Goal: Book appointment/travel/reservation

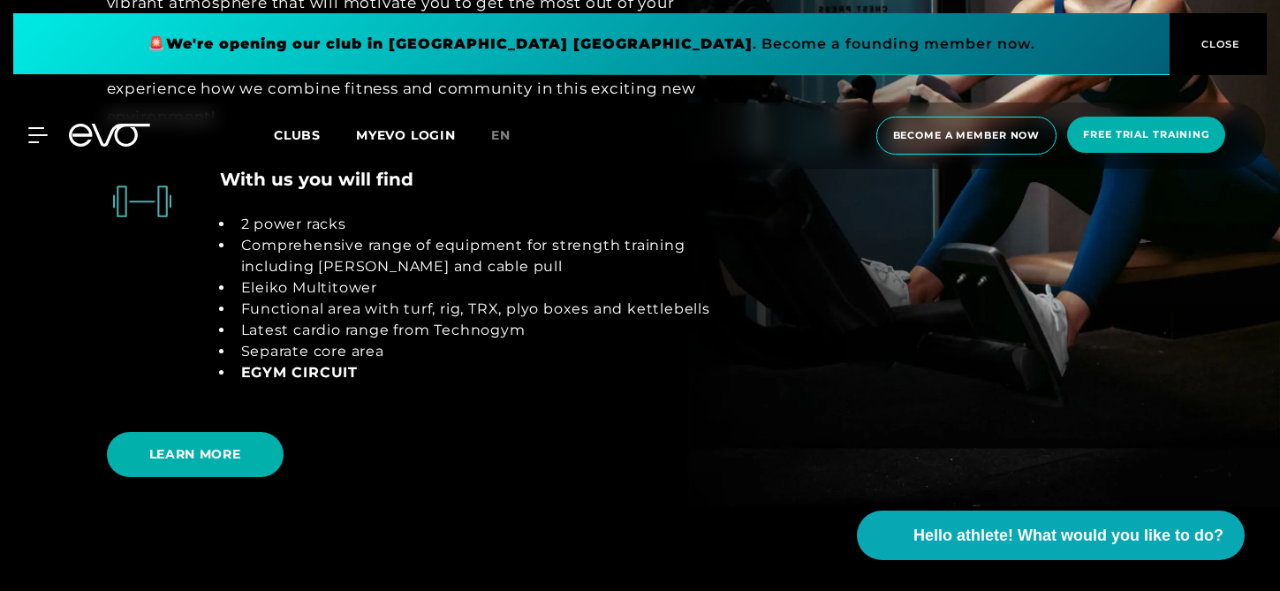
scroll to position [3044, 0]
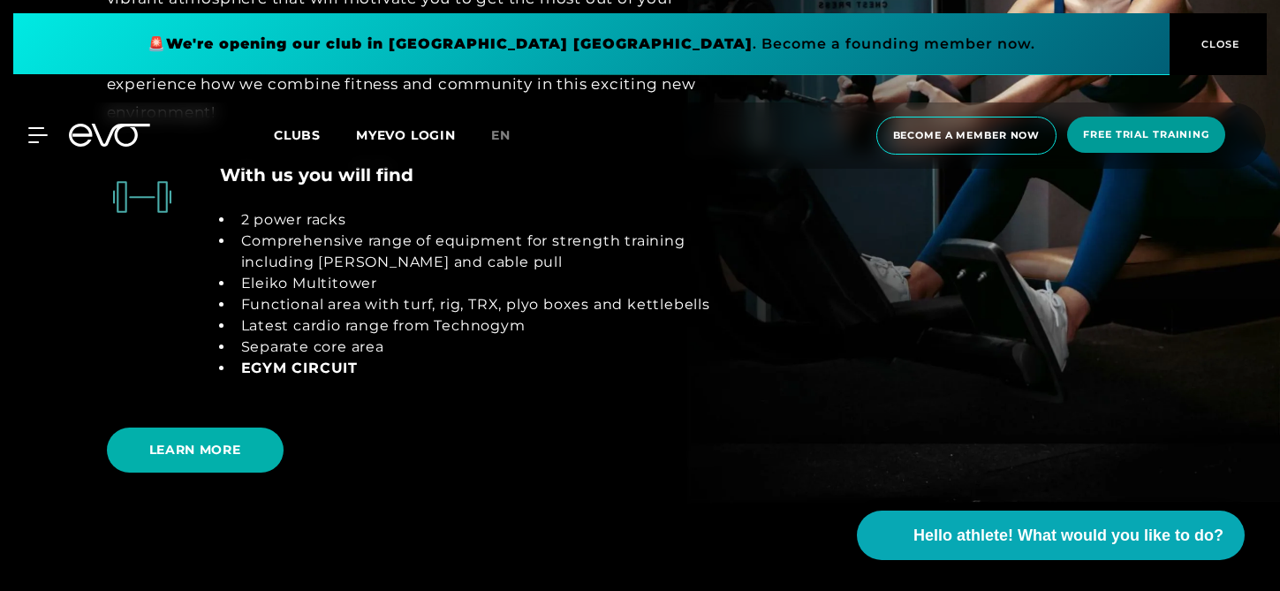
click at [1098, 138] on font "Free trial training" at bounding box center [1146, 134] width 126 height 12
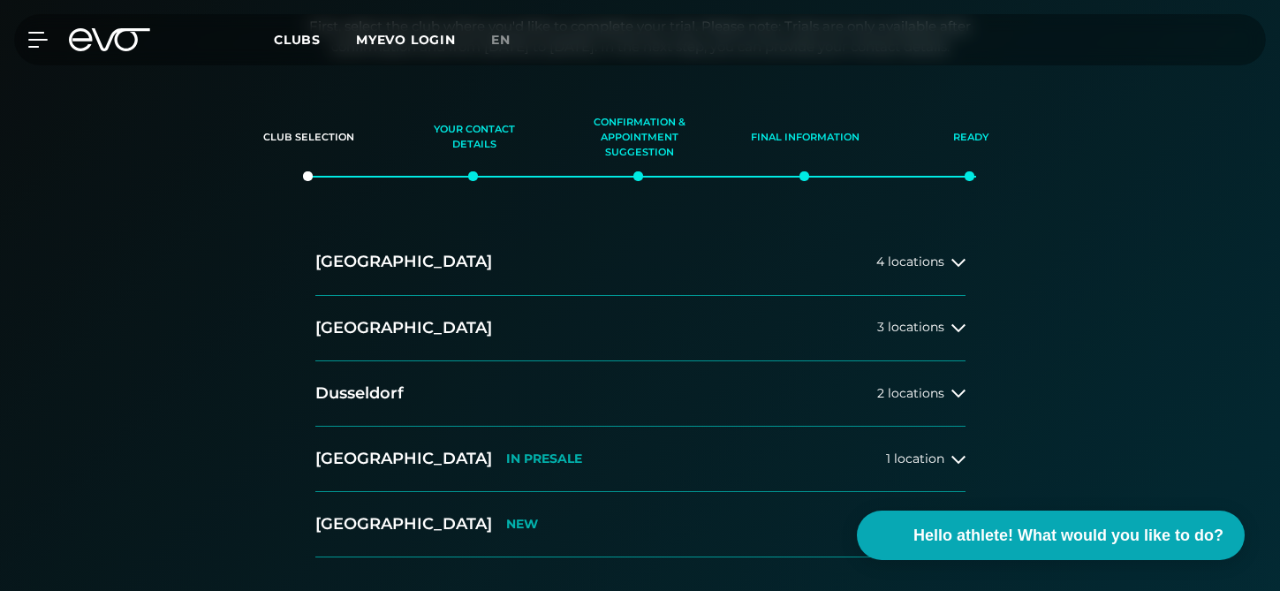
scroll to position [276, 0]
click at [424, 386] on button "[GEOGRAPHIC_DATA] 2 locations" at bounding box center [640, 391] width 650 height 65
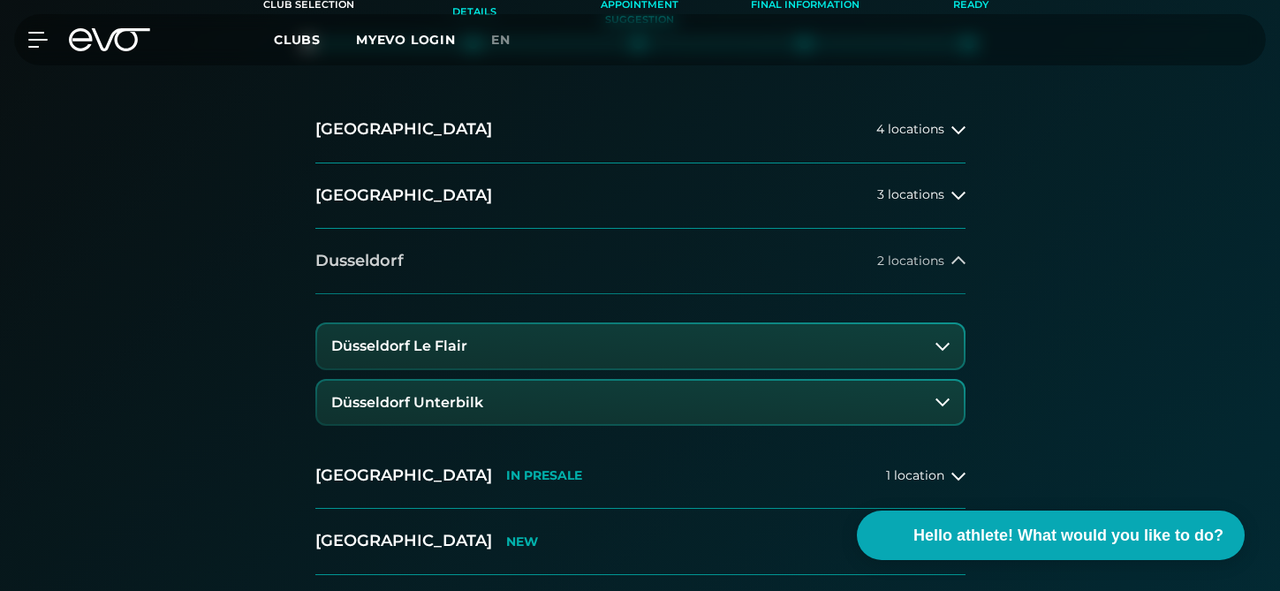
scroll to position [411, 0]
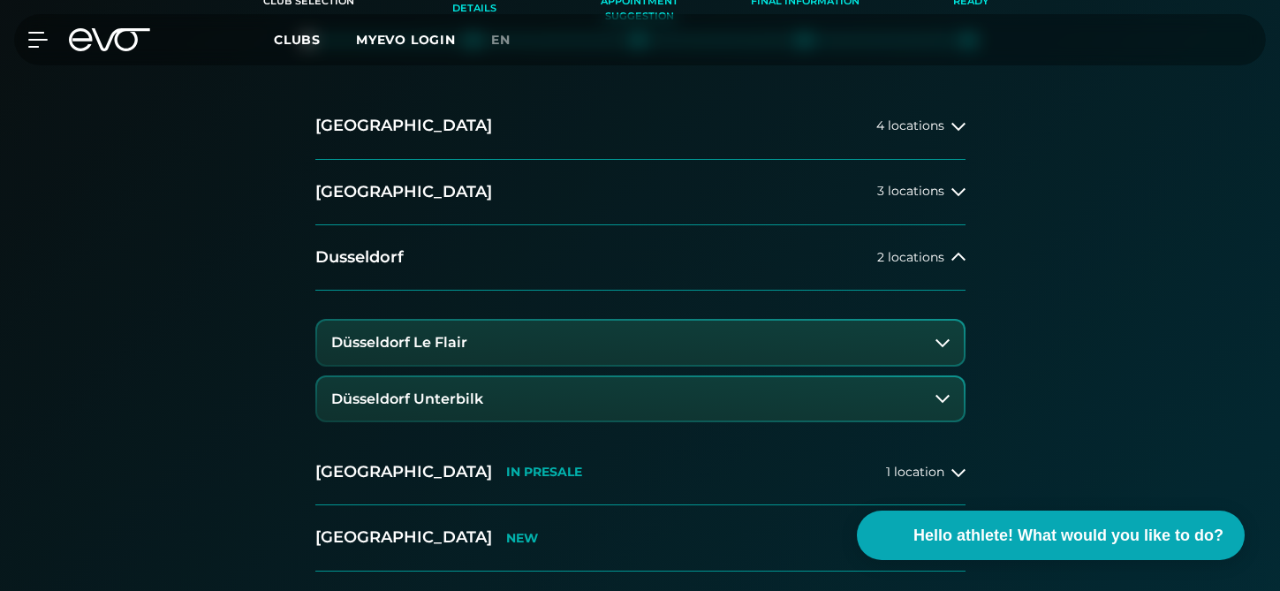
click at [438, 335] on font "Düsseldorf Le Flair" at bounding box center [399, 342] width 136 height 17
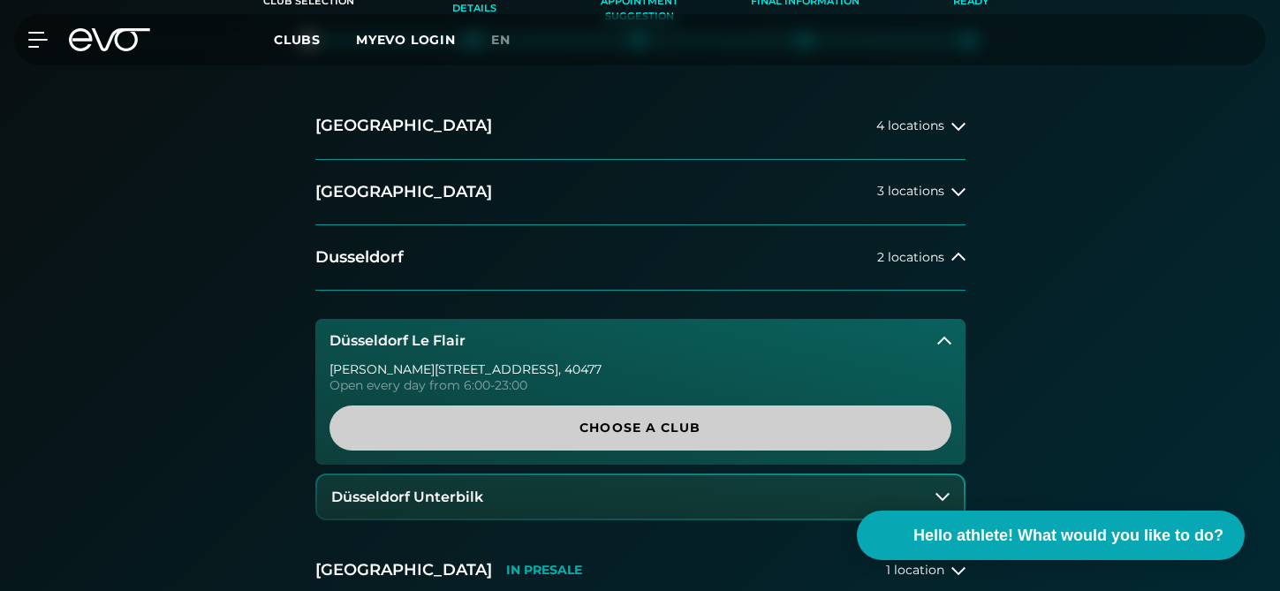
click at [601, 435] on span "Choose a club" at bounding box center [640, 428] width 537 height 19
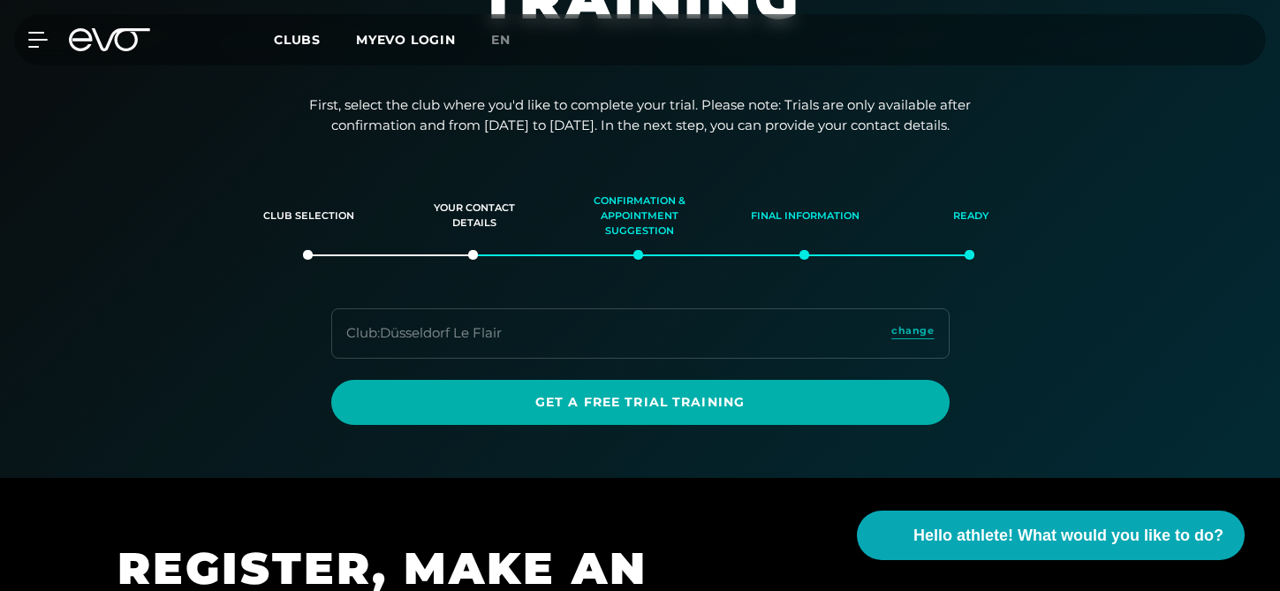
scroll to position [195, 0]
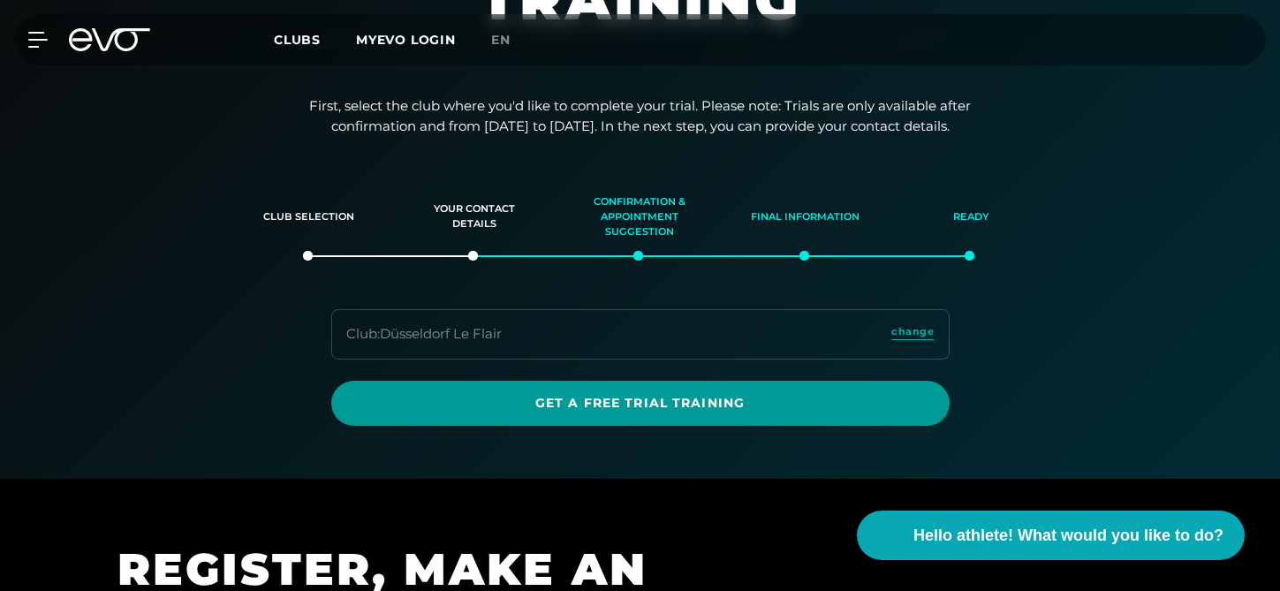
click at [565, 398] on font "Get a free trial training" at bounding box center [639, 403] width 209 height 16
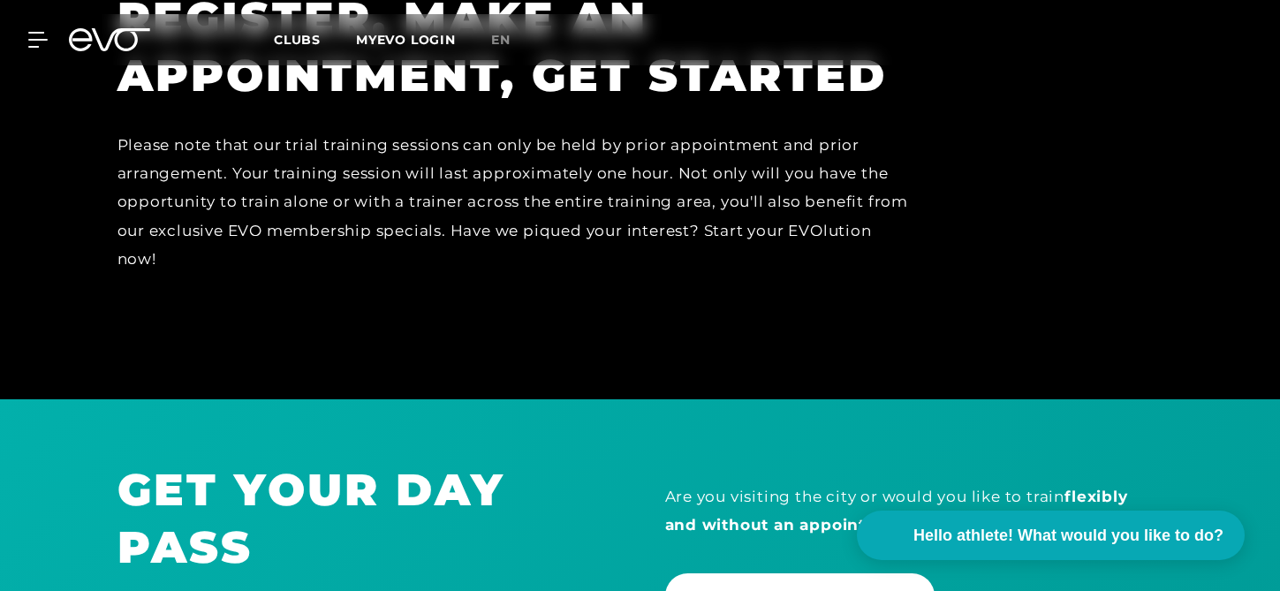
scroll to position [747, 0]
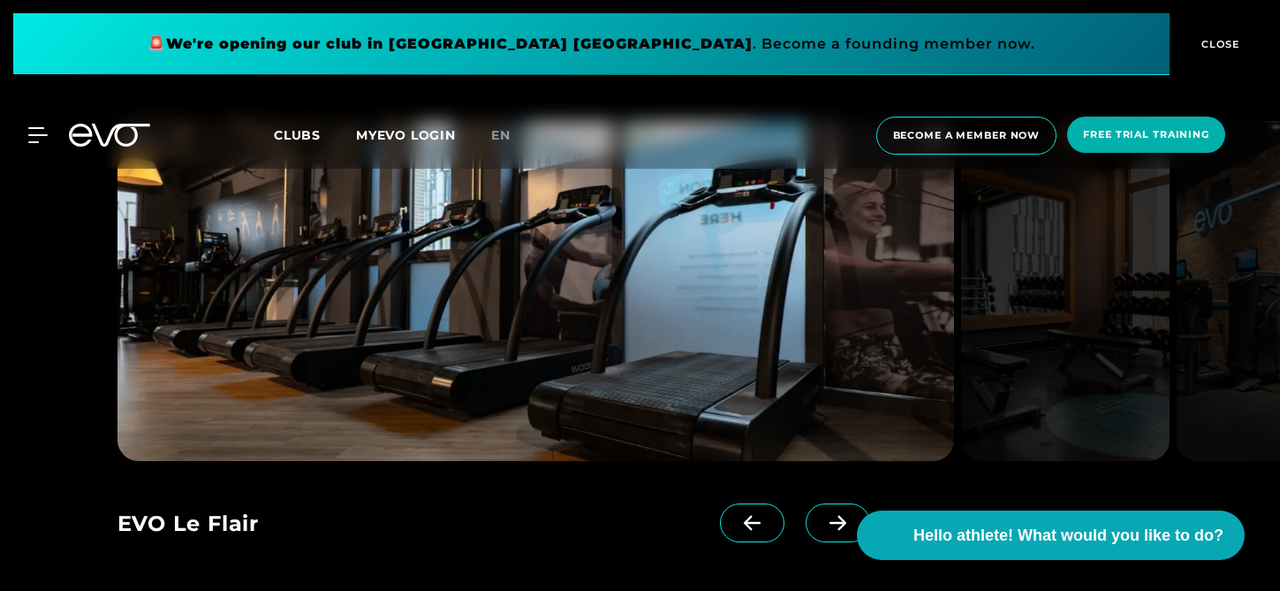
scroll to position [1499, 0]
click at [813, 532] on span at bounding box center [837, 521] width 64 height 39
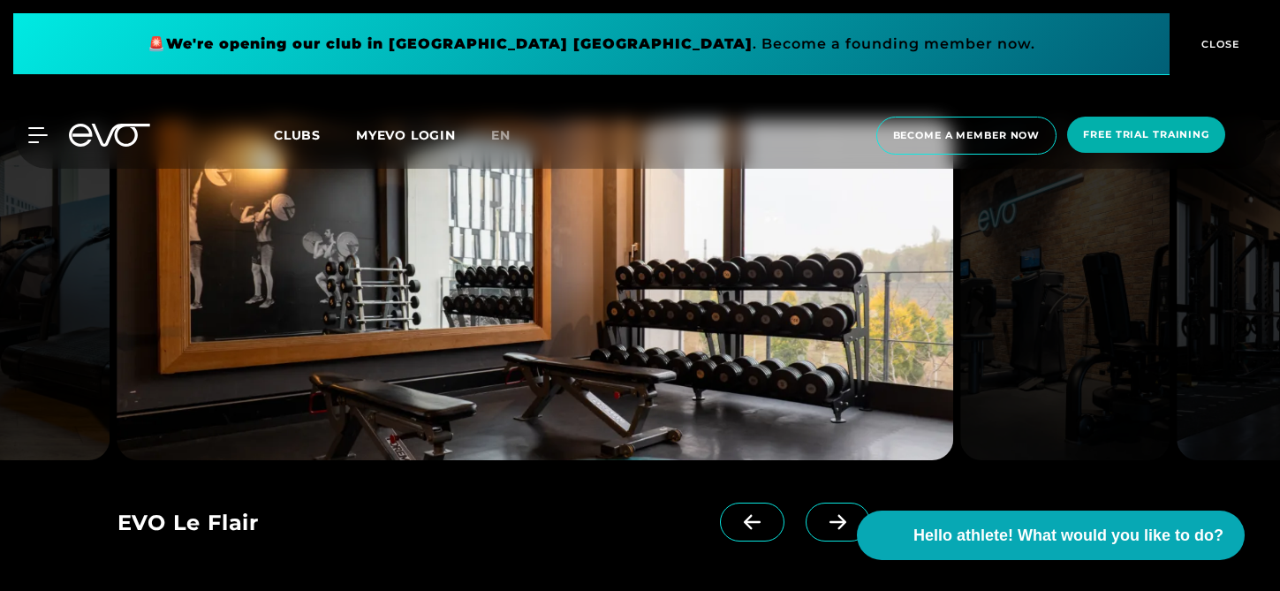
click at [812, 532] on span at bounding box center [837, 521] width 64 height 39
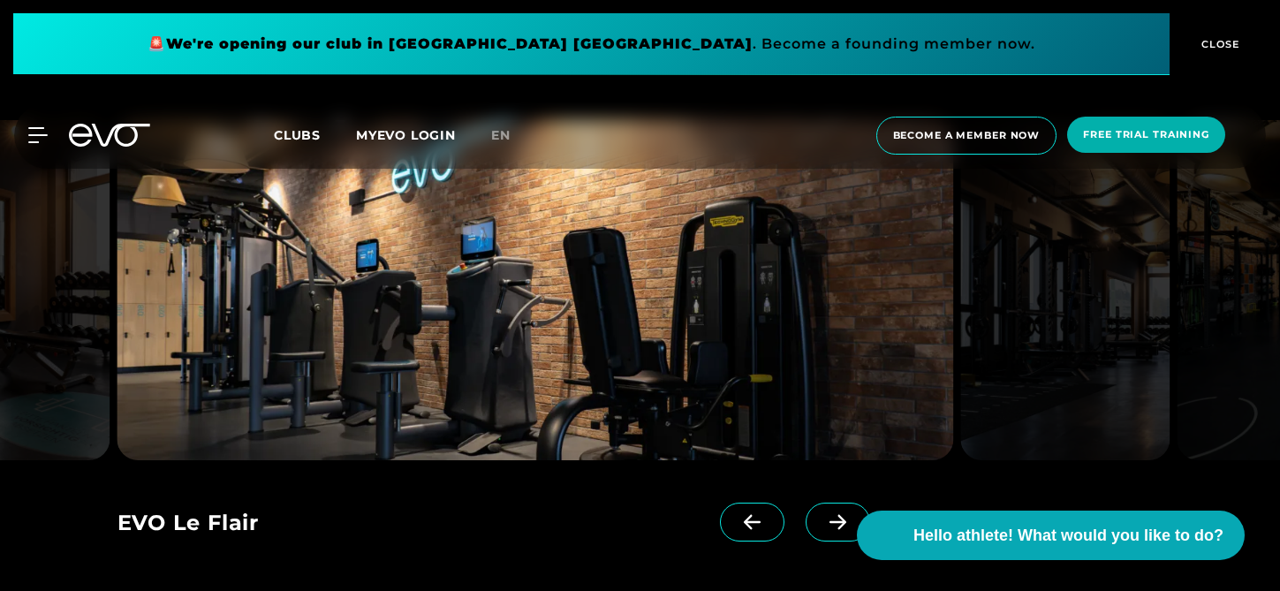
click at [812, 532] on span at bounding box center [837, 521] width 64 height 39
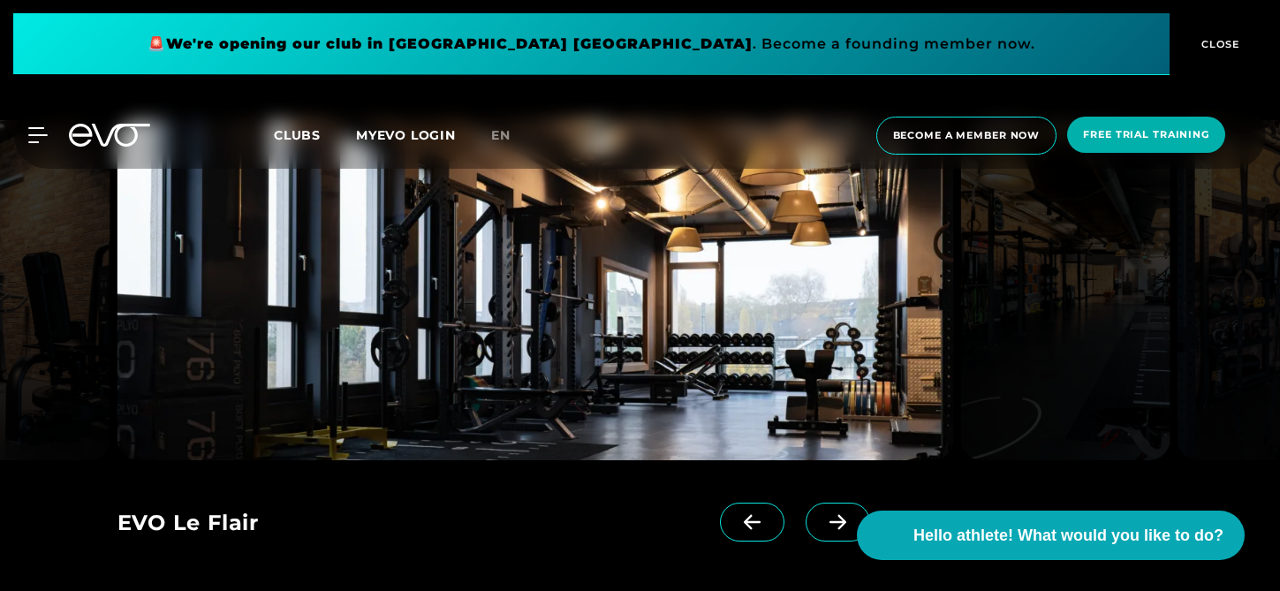
click at [812, 532] on span at bounding box center [837, 521] width 64 height 39
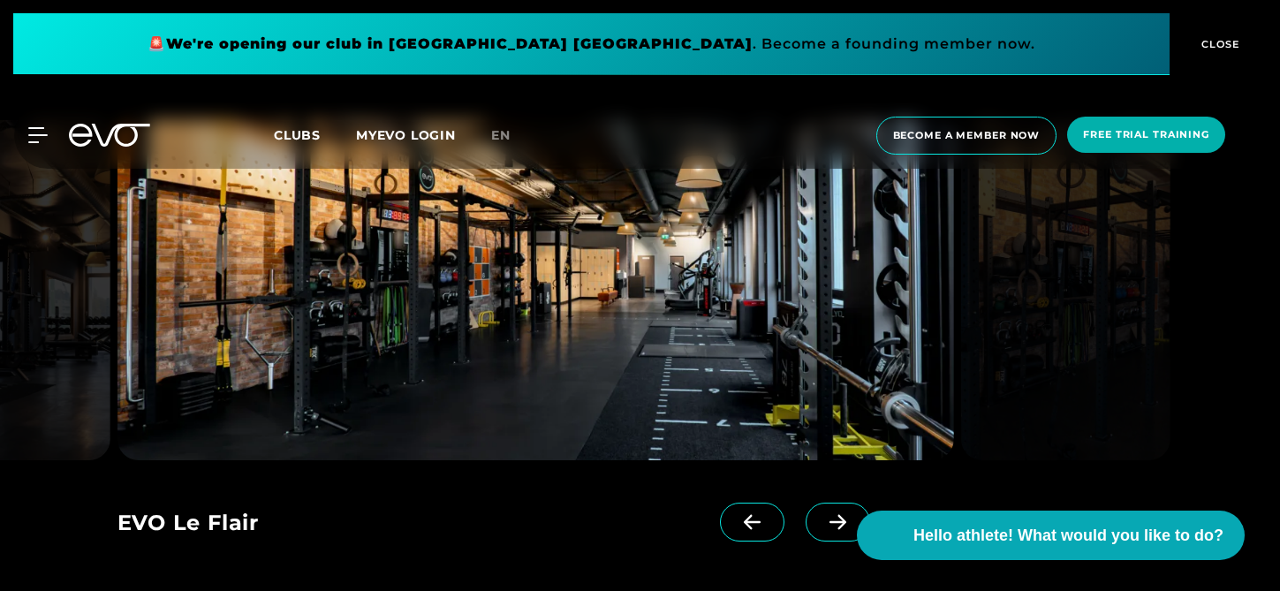
click at [812, 532] on span at bounding box center [837, 521] width 64 height 39
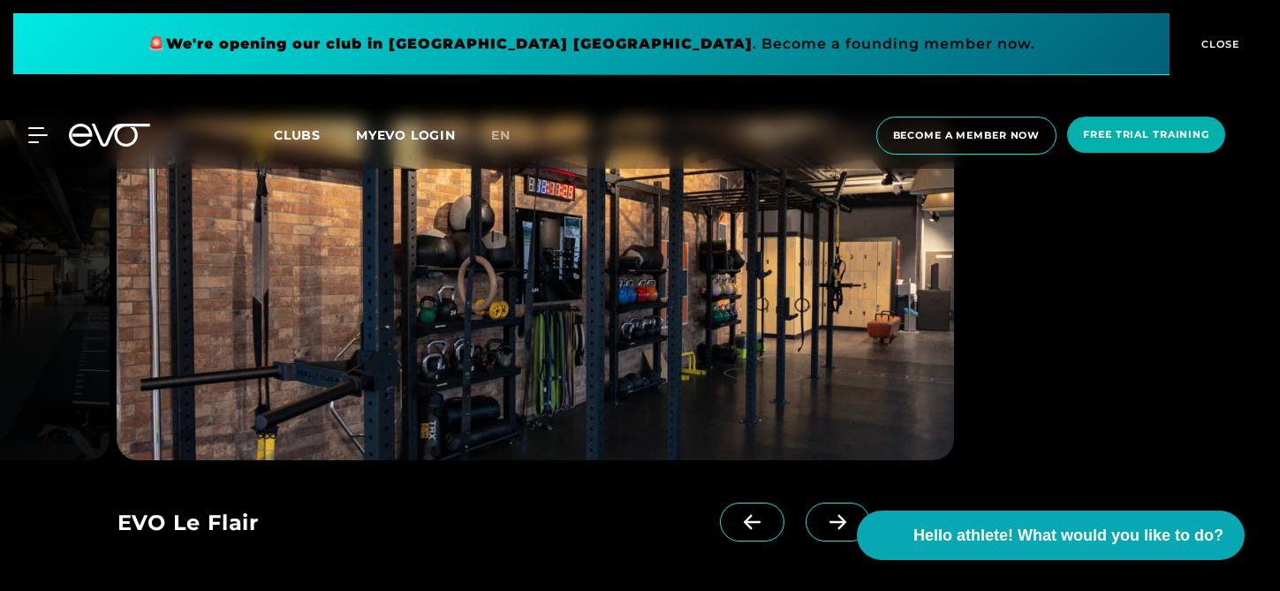
click at [812, 532] on span at bounding box center [837, 521] width 64 height 39
